Goal: Check status: Check status

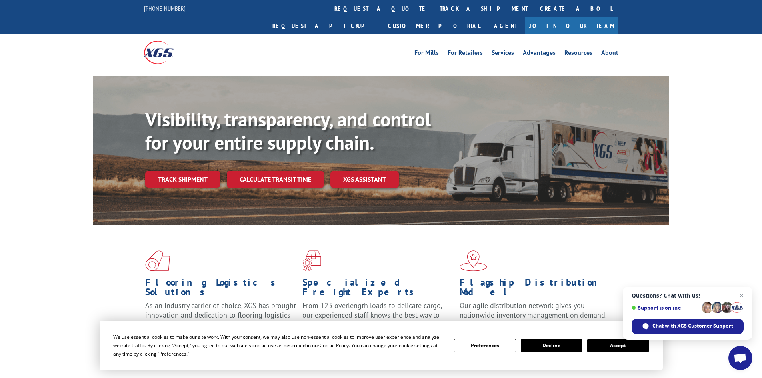
click at [433, 8] on link "track a shipment" at bounding box center [483, 8] width 100 height 17
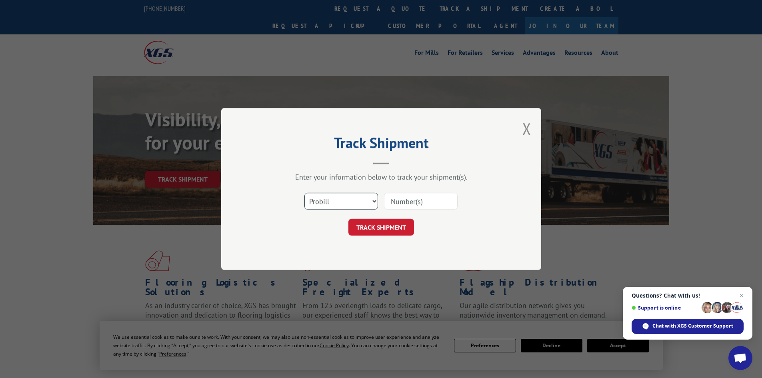
click at [329, 203] on select "Select category... Probill BOL PO" at bounding box center [341, 201] width 74 height 17
select select "po"
click at [304, 193] on select "Select category... Probill BOL PO" at bounding box center [341, 201] width 74 height 17
click at [422, 199] on input at bounding box center [421, 201] width 74 height 17
type input "02546819"
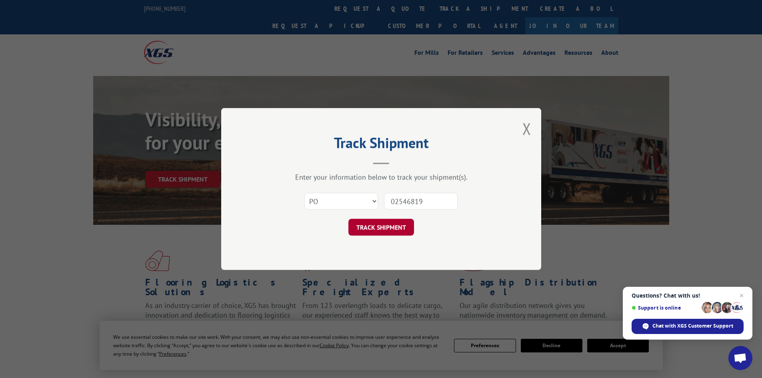
click at [377, 228] on button "TRACK SHIPMENT" at bounding box center [381, 227] width 66 height 17
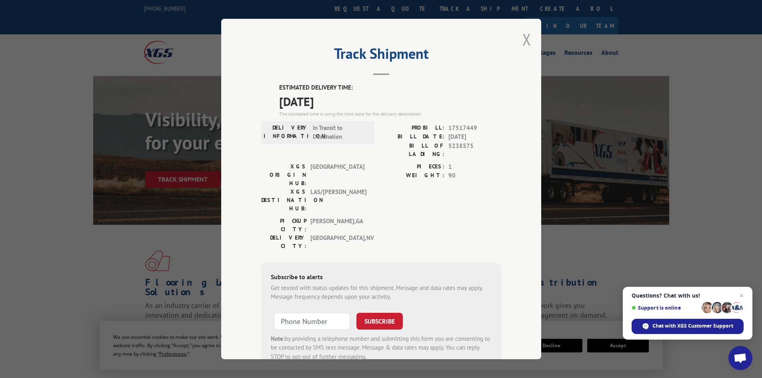
click at [522, 40] on button "Close modal" at bounding box center [526, 39] width 9 height 21
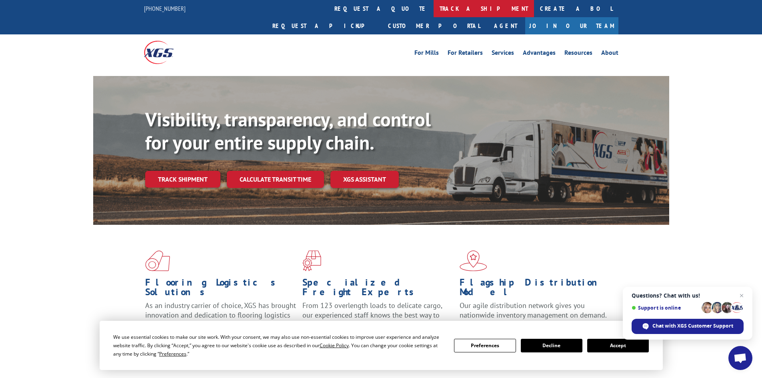
click at [433, 7] on link "track a shipment" at bounding box center [483, 8] width 100 height 17
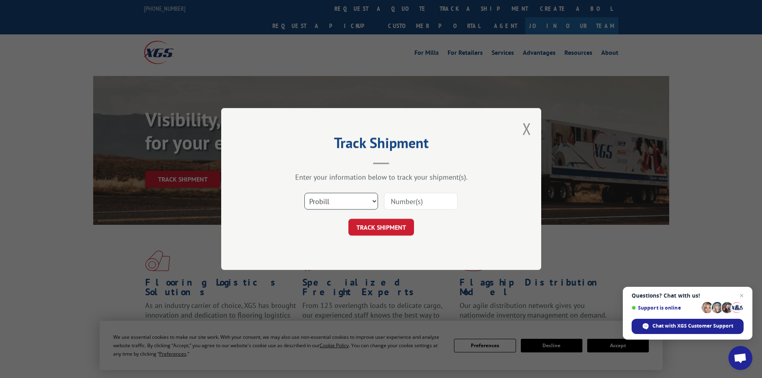
click at [355, 205] on select "Select category... Probill BOL PO" at bounding box center [341, 201] width 74 height 17
select select "po"
click at [304, 193] on select "Select category... Probill BOL PO" at bounding box center [341, 201] width 74 height 17
drag, startPoint x: 413, startPoint y: 203, endPoint x: 412, endPoint y: 199, distance: 4.3
click at [413, 202] on input at bounding box center [421, 201] width 74 height 17
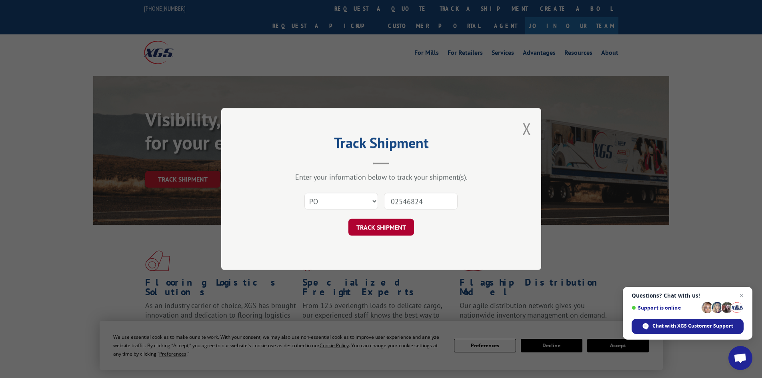
type input "02546824"
click at [378, 229] on button "TRACK SHIPMENT" at bounding box center [381, 227] width 66 height 17
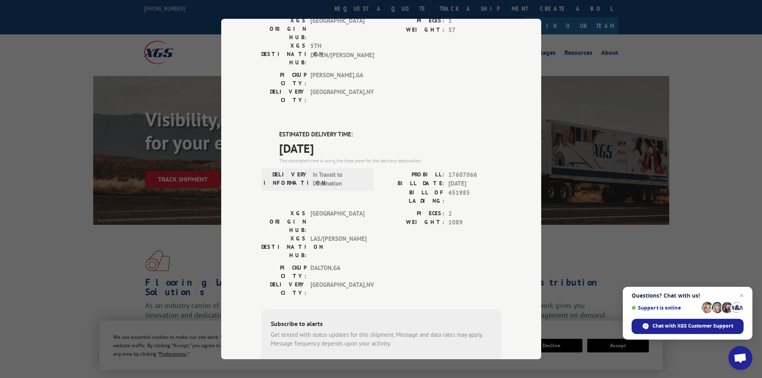
scroll to position [112, 0]
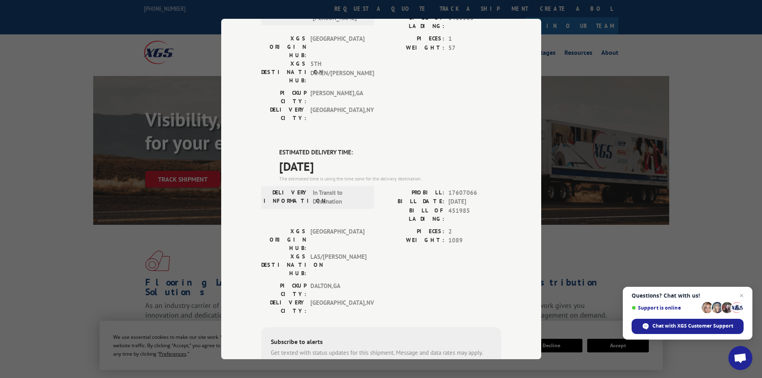
click at [594, 47] on div "Track Shipment DELIVERED DELIVERY INFORMATION: [DATE] 10:45 am [PERSON_NAME]: 1…" at bounding box center [381, 189] width 762 height 378
